Goal: Task Accomplishment & Management: Manage account settings

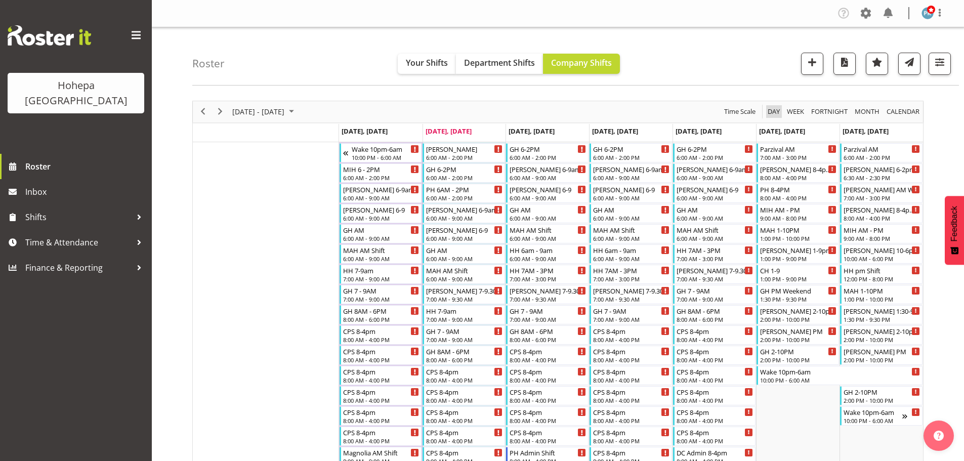
click at [769, 109] on span "Day" at bounding box center [773, 111] width 14 height 13
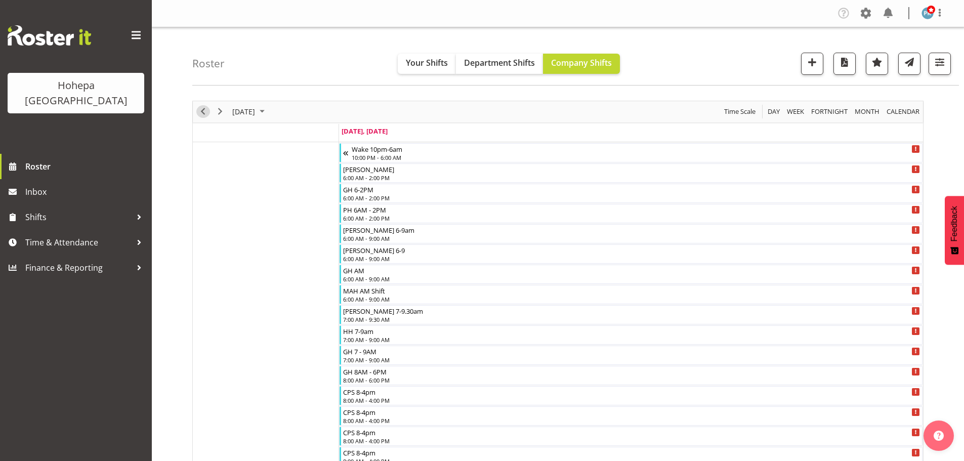
click at [203, 114] on span "Previous" at bounding box center [203, 111] width 12 height 13
click at [769, 62] on span "button" at bounding box center [939, 62] width 13 height 13
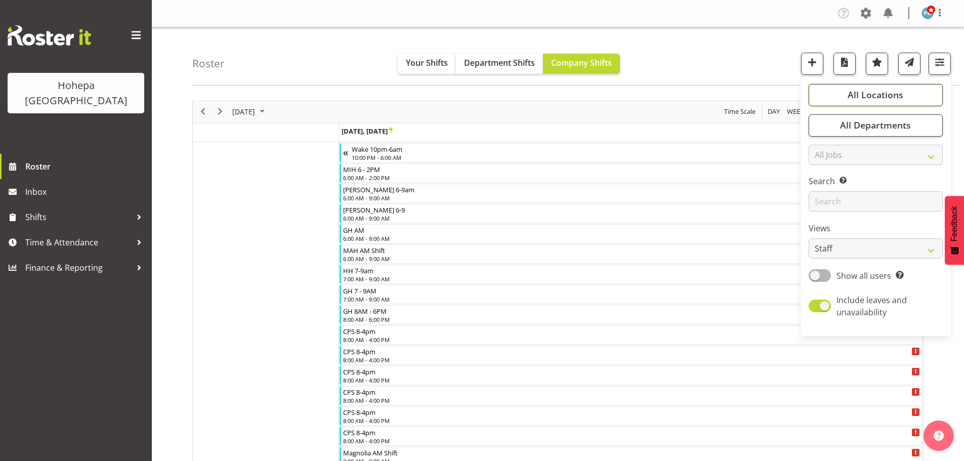
drag, startPoint x: 877, startPoint y: 95, endPoint x: 880, endPoint y: 114, distance: 19.4
click at [769, 95] on span "All Locations" at bounding box center [875, 95] width 56 height 12
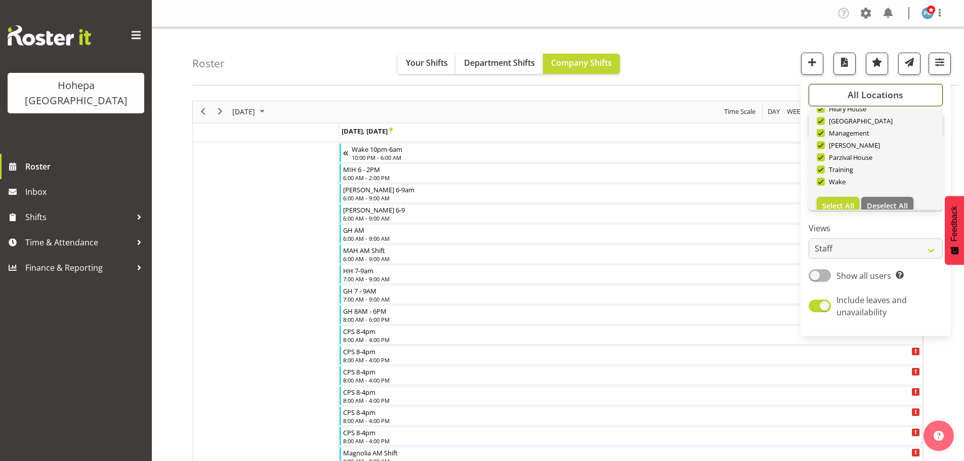
scroll to position [97, 0]
click at [769, 196] on span "Deselect All" at bounding box center [887, 193] width 41 height 10
checkbox input "false"
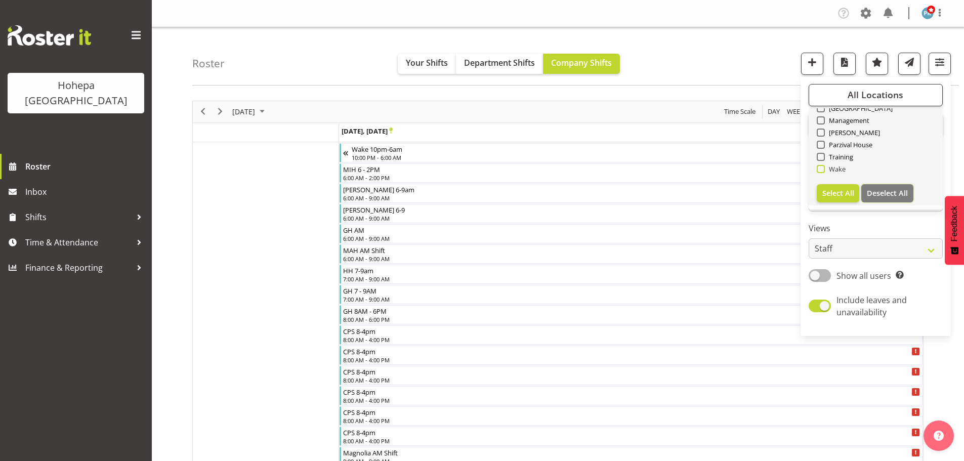
checkbox input "false"
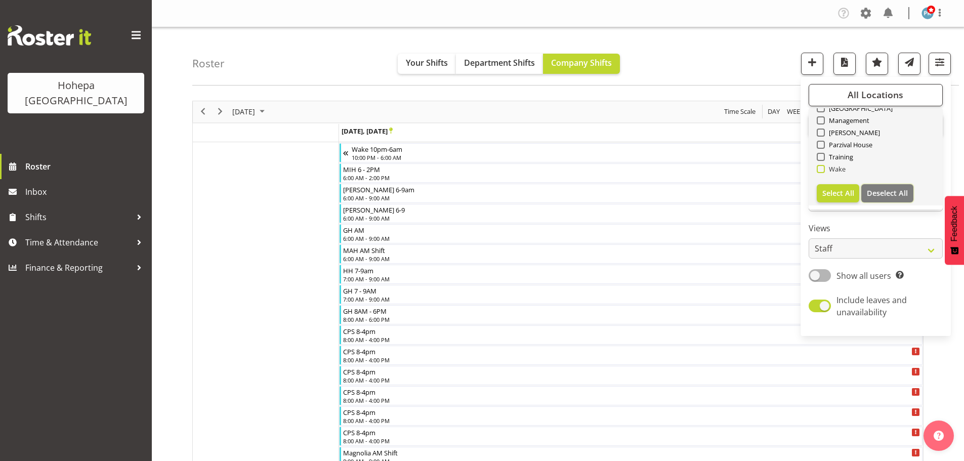
checkbox input "false"
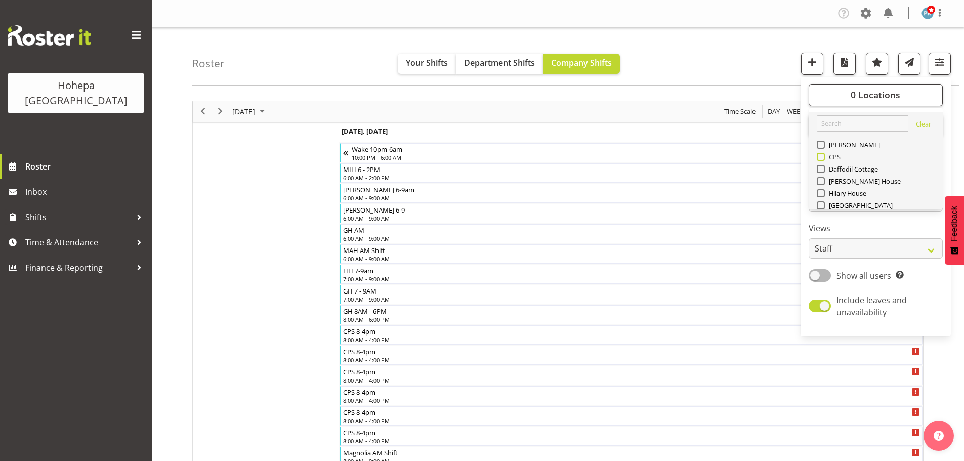
click at [769, 157] on span at bounding box center [820, 157] width 8 height 8
click at [769, 157] on input "CPS" at bounding box center [819, 156] width 7 height 7
checkbox input "true"
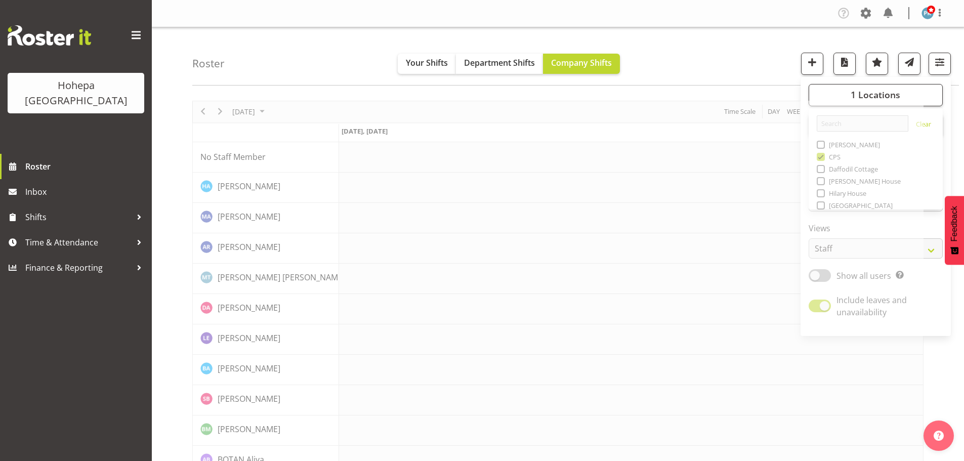
click at [758, 76] on div "Roster Your Shifts Department Shifts Company Shifts 1 Locations [GEOGRAPHIC_DAT…" at bounding box center [575, 56] width 766 height 58
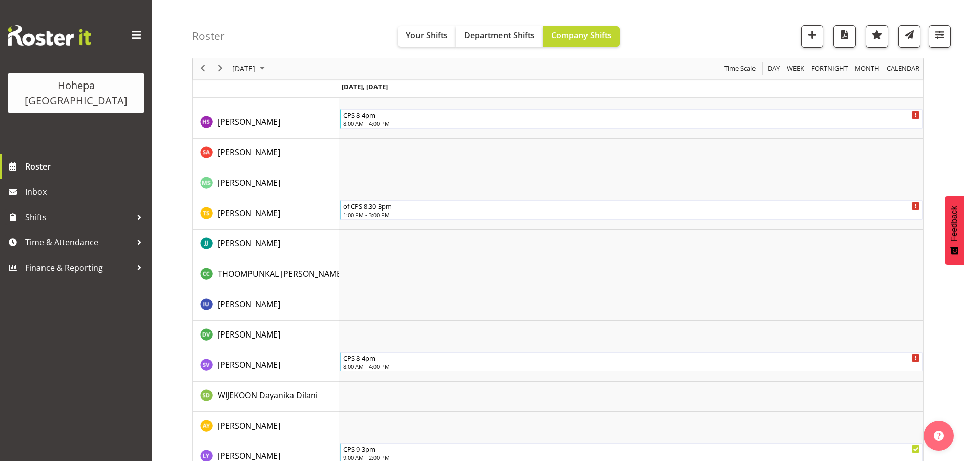
scroll to position [1631, 0]
